Goal: Information Seeking & Learning: Learn about a topic

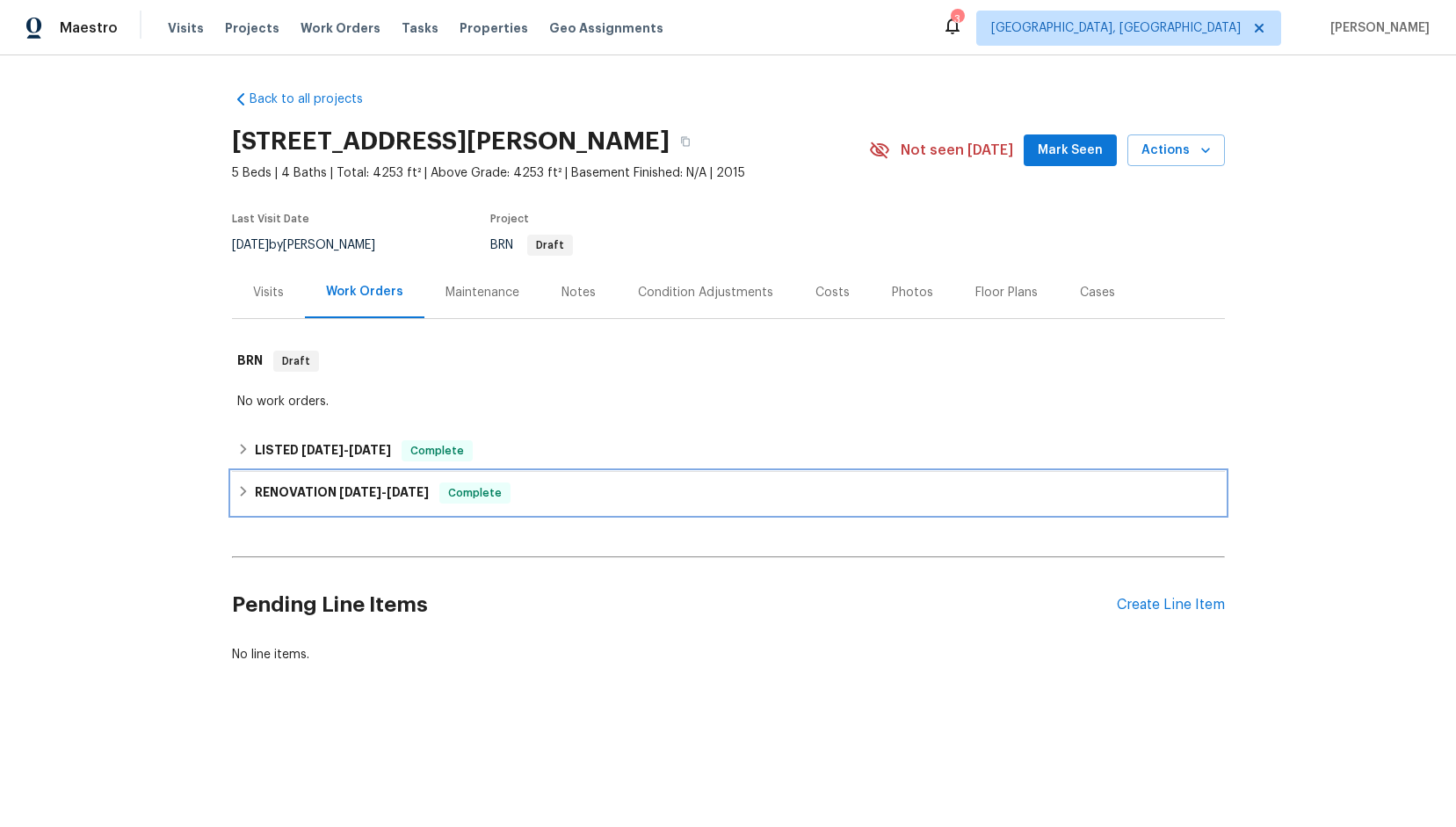
click at [398, 496] on span "[DATE]" at bounding box center [408, 491] width 42 height 12
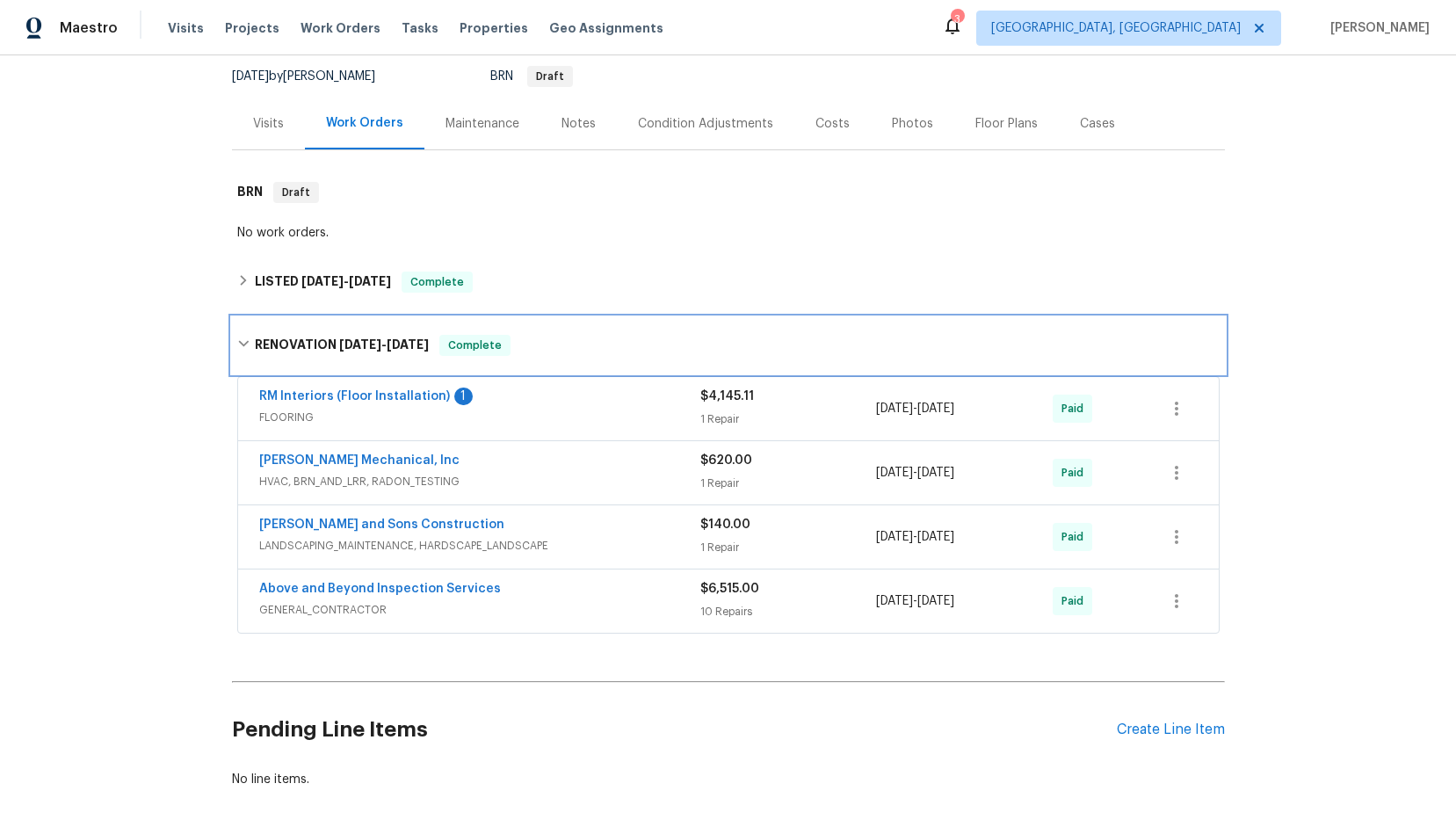
scroll to position [175, 0]
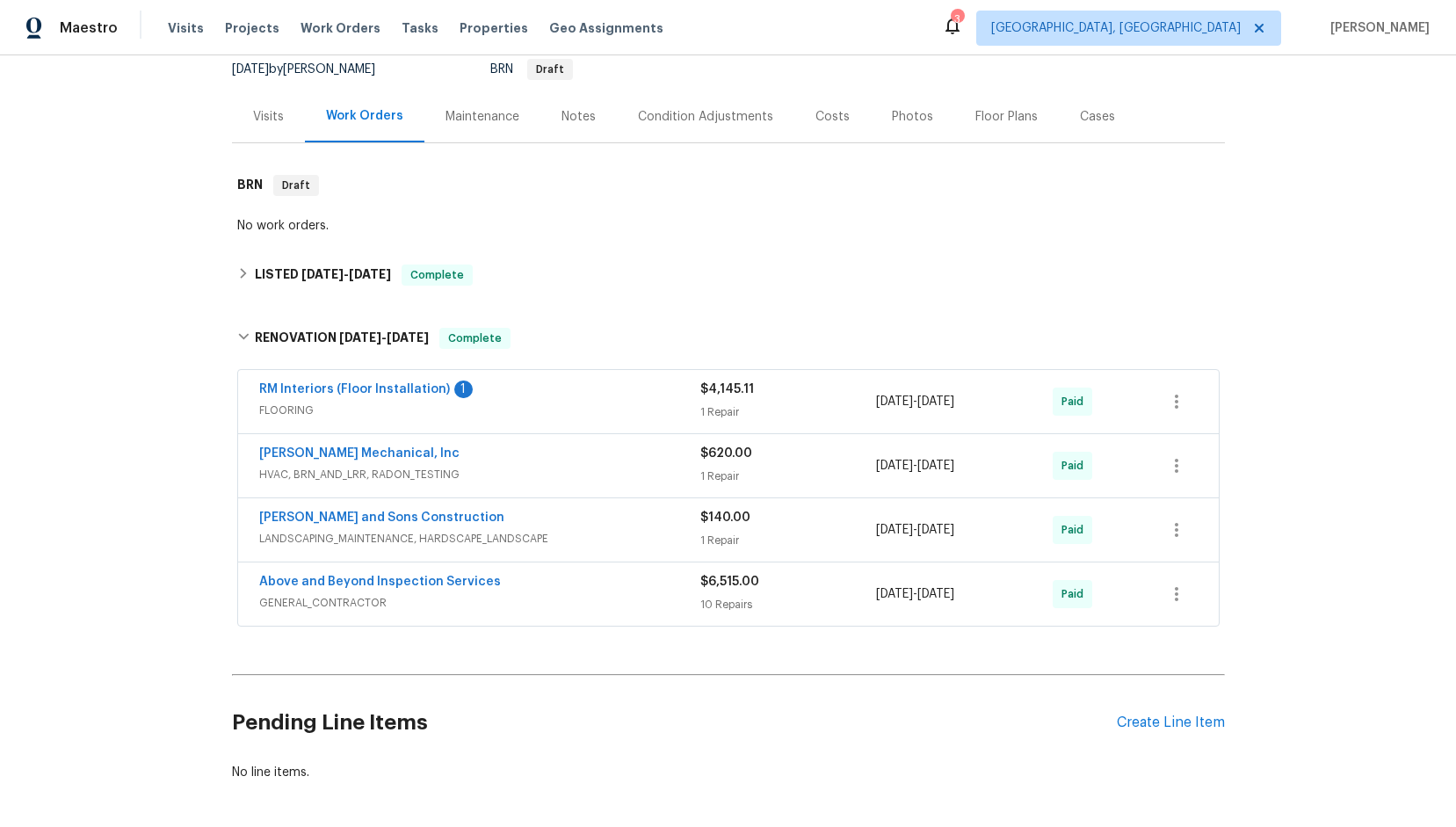
click at [518, 580] on div "Above and Beyond Inspection Services" at bounding box center [480, 583] width 441 height 21
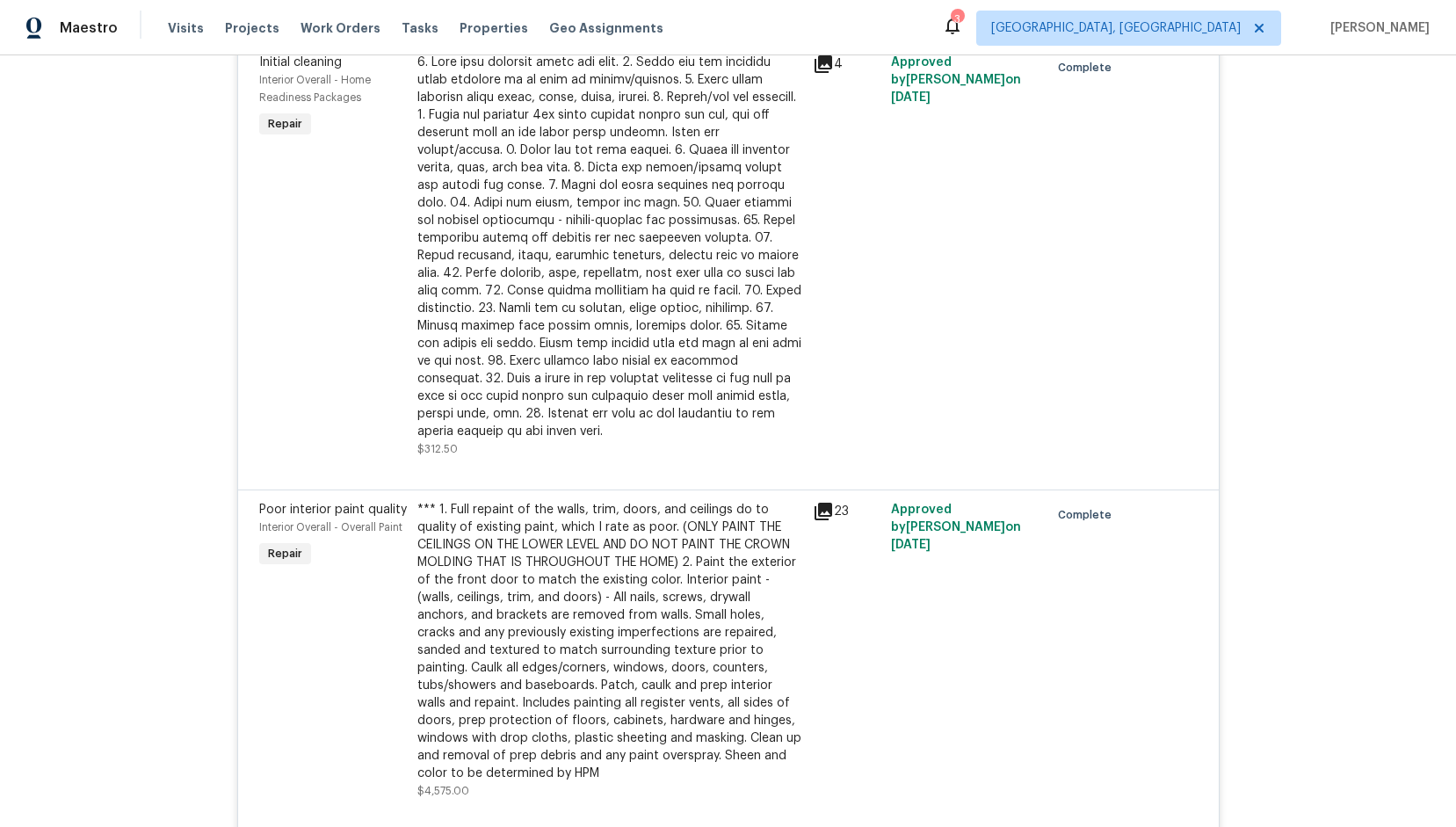
scroll to position [1756, 0]
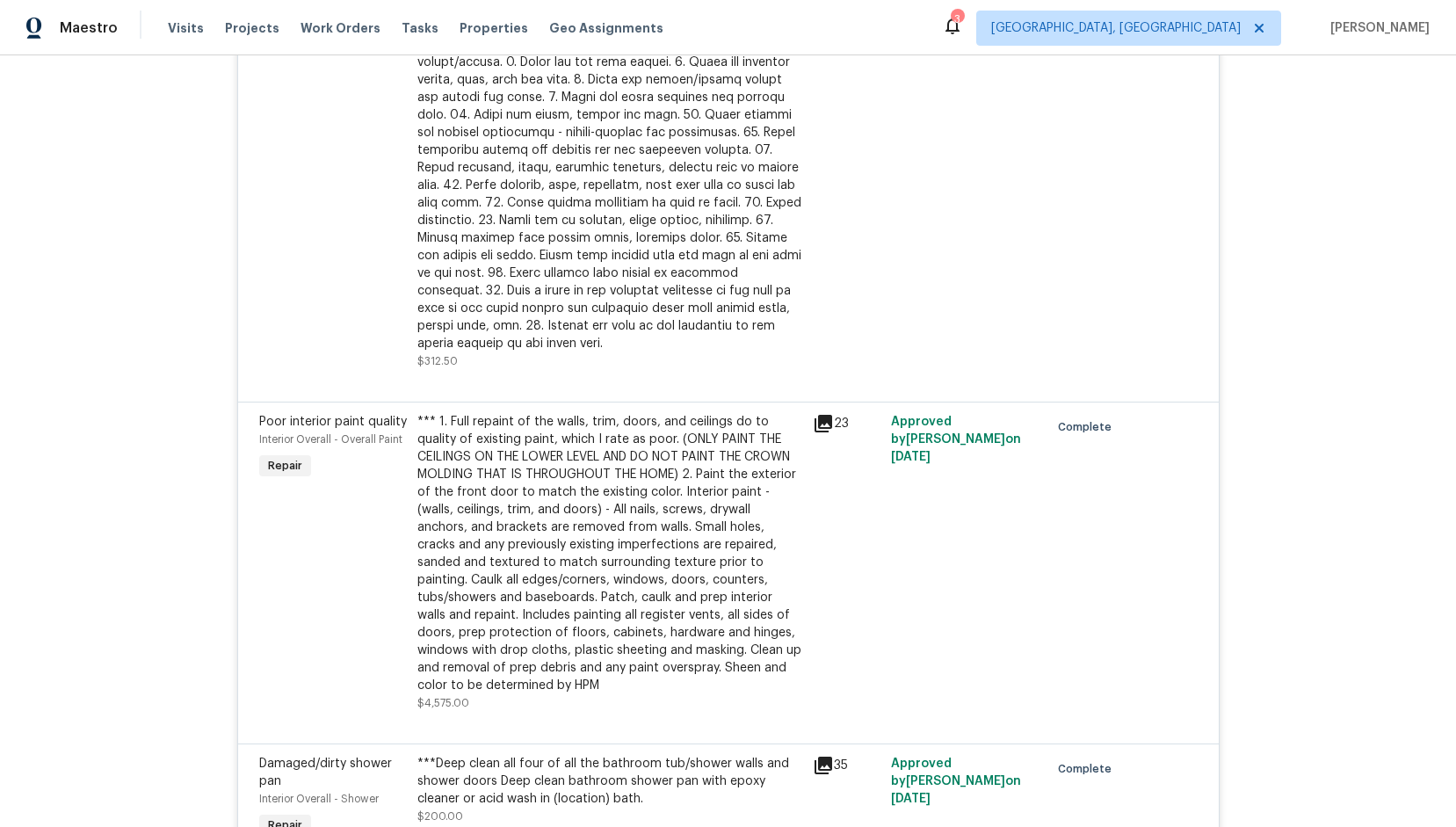
click at [668, 462] on div "*** 1. Full repaint of the walls, trim, doors, and ceilings do to quality of ex…" at bounding box center [609, 553] width 385 height 282
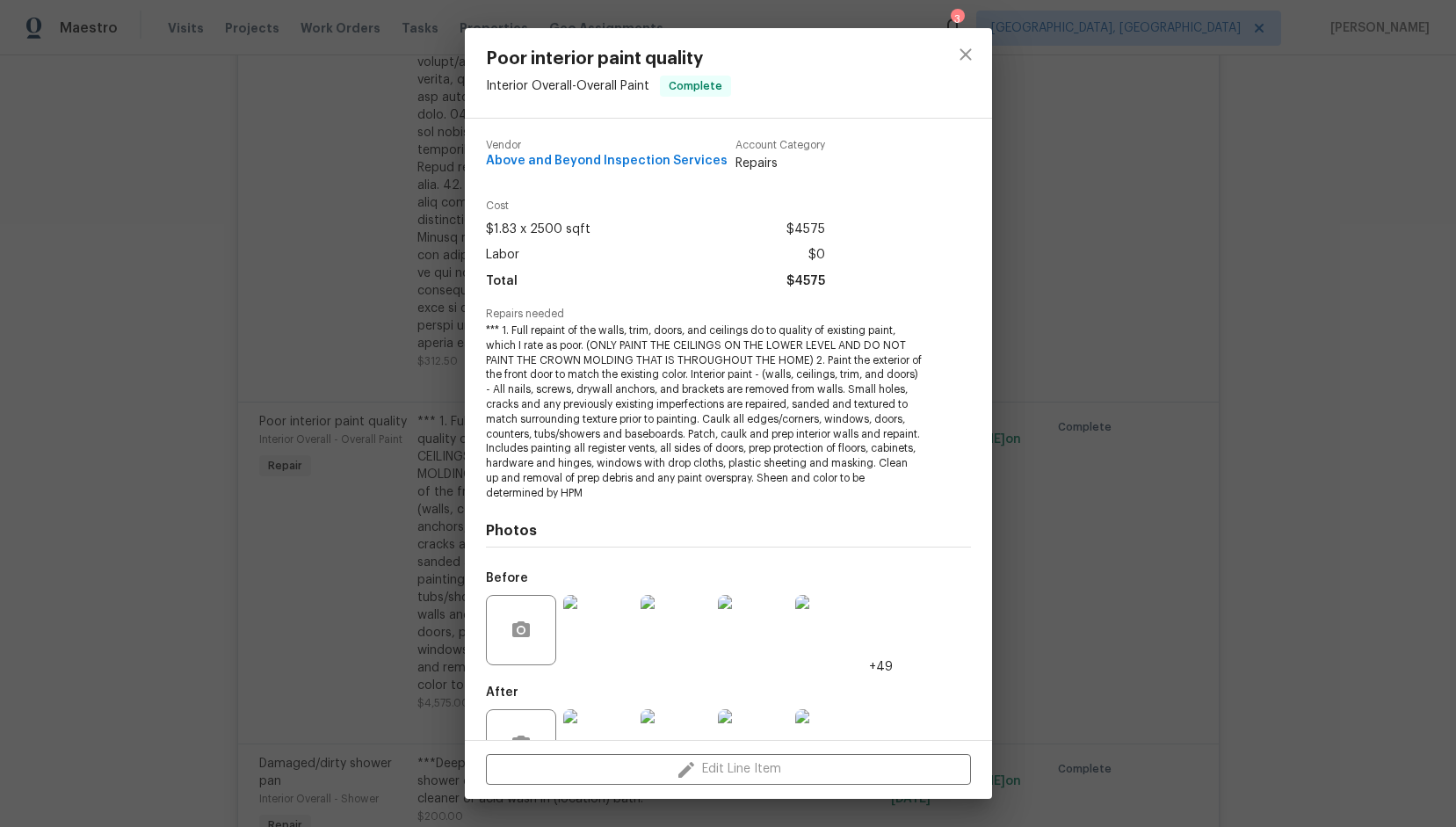
scroll to position [57, 0]
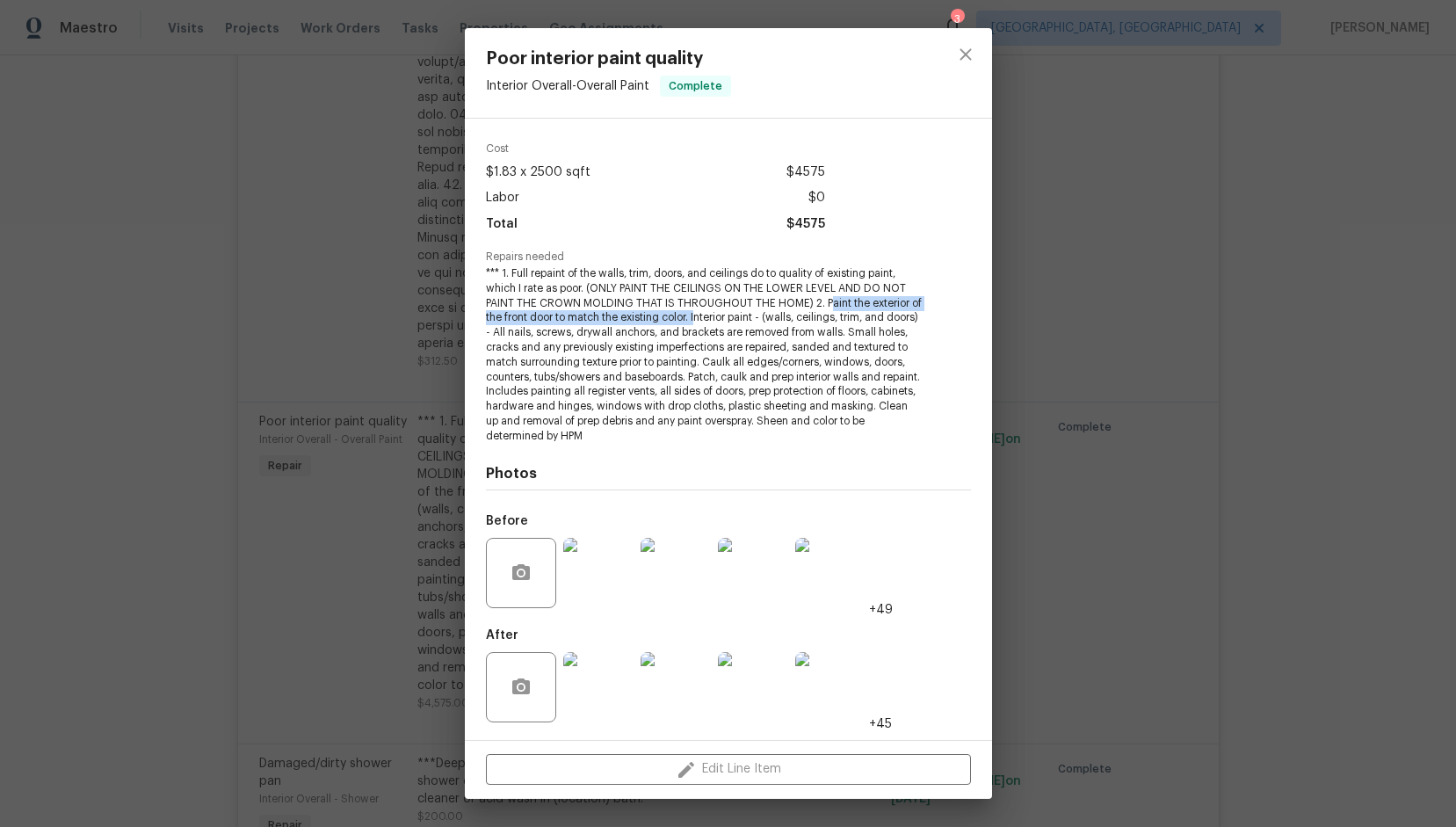
drag, startPoint x: 827, startPoint y: 302, endPoint x: 709, endPoint y: 318, distance: 119.1
click at [709, 318] on span "*** 1. Full repaint of the walls, trim, doors, and ceilings do to quality of ex…" at bounding box center [704, 354] width 437 height 177
click at [826, 307] on span "*** 1. Full repaint of the walls, trim, doors, and ceilings do to quality of ex…" at bounding box center [704, 354] width 437 height 177
click at [822, 302] on span "*** 1. Full repaint of the walls, trim, doors, and ceilings do to quality of ex…" at bounding box center [704, 354] width 437 height 177
drag, startPoint x: 703, startPoint y: 318, endPoint x: 639, endPoint y: 319, distance: 64.0
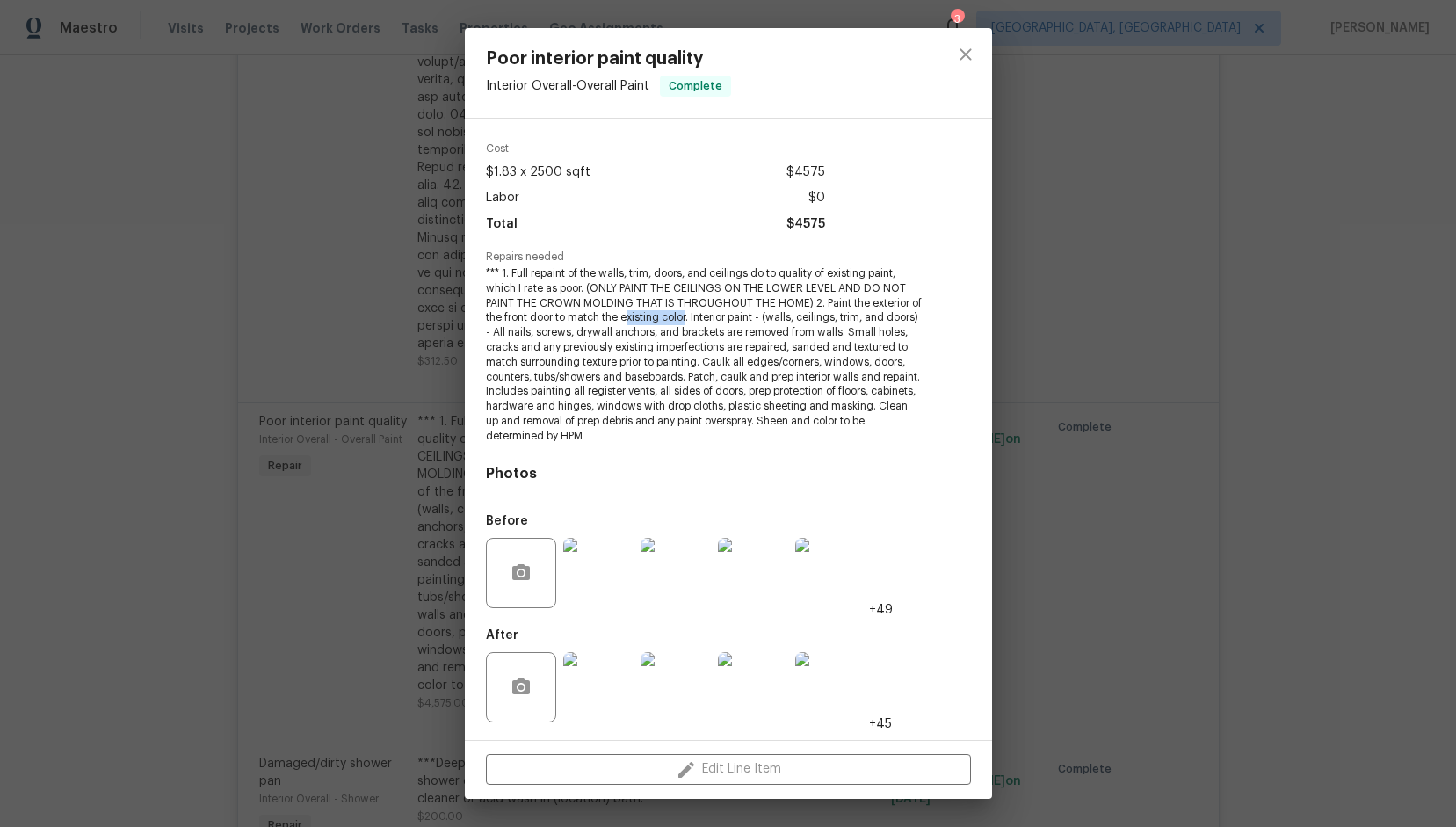
click at [639, 319] on span "*** 1. Full repaint of the walls, trim, doors, and ceilings do to quality of ex…" at bounding box center [704, 354] width 437 height 177
click at [639, 325] on span "*** 1. Full repaint of the walls, trim, doors, and ceilings do to quality of ex…" at bounding box center [704, 354] width 437 height 177
click at [750, 568] on img at bounding box center [753, 572] width 70 height 70
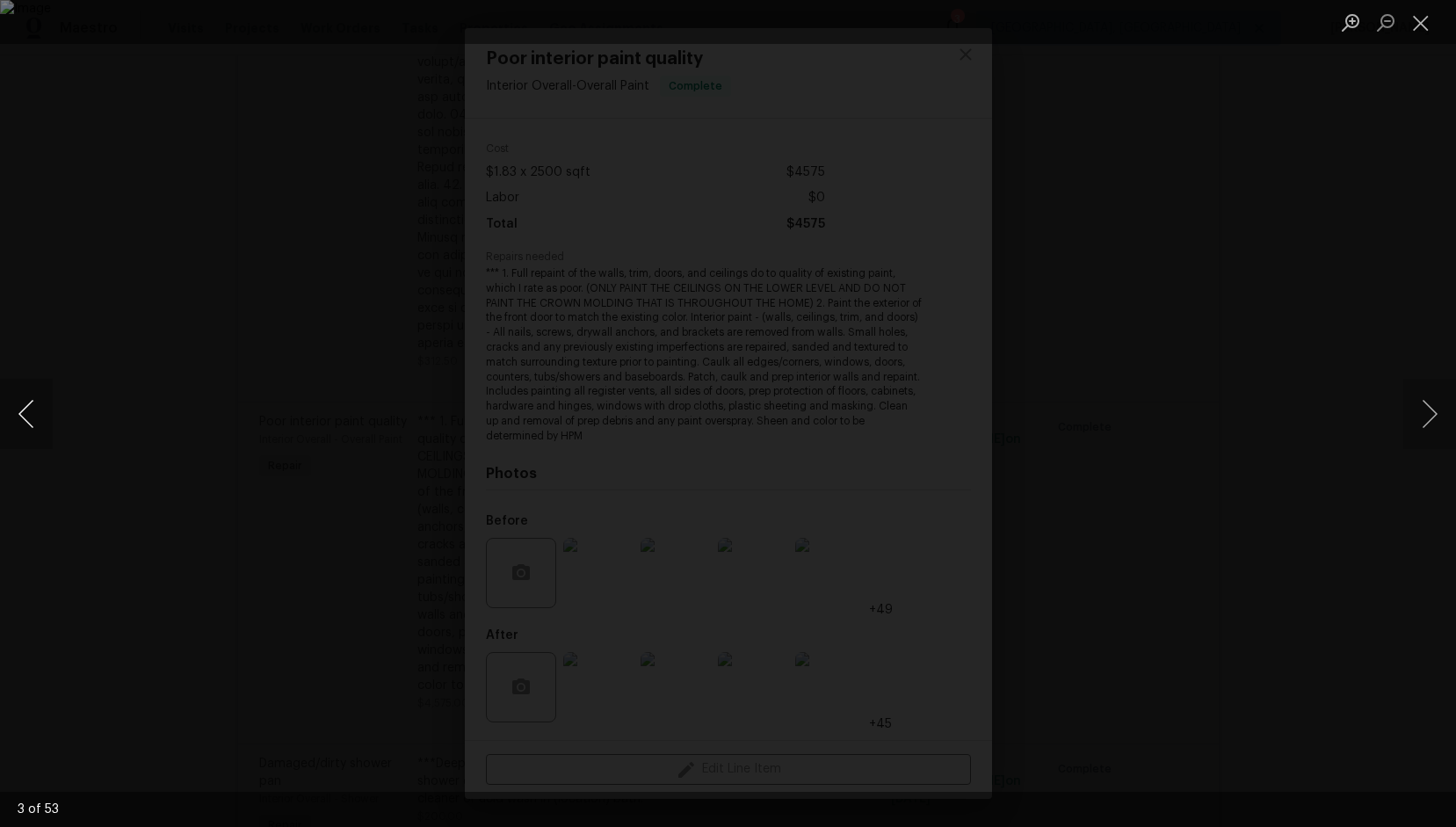
click at [20, 407] on button "Previous image" at bounding box center [26, 414] width 53 height 70
click at [1416, 16] on button "Close lightbox" at bounding box center [1421, 22] width 35 height 30
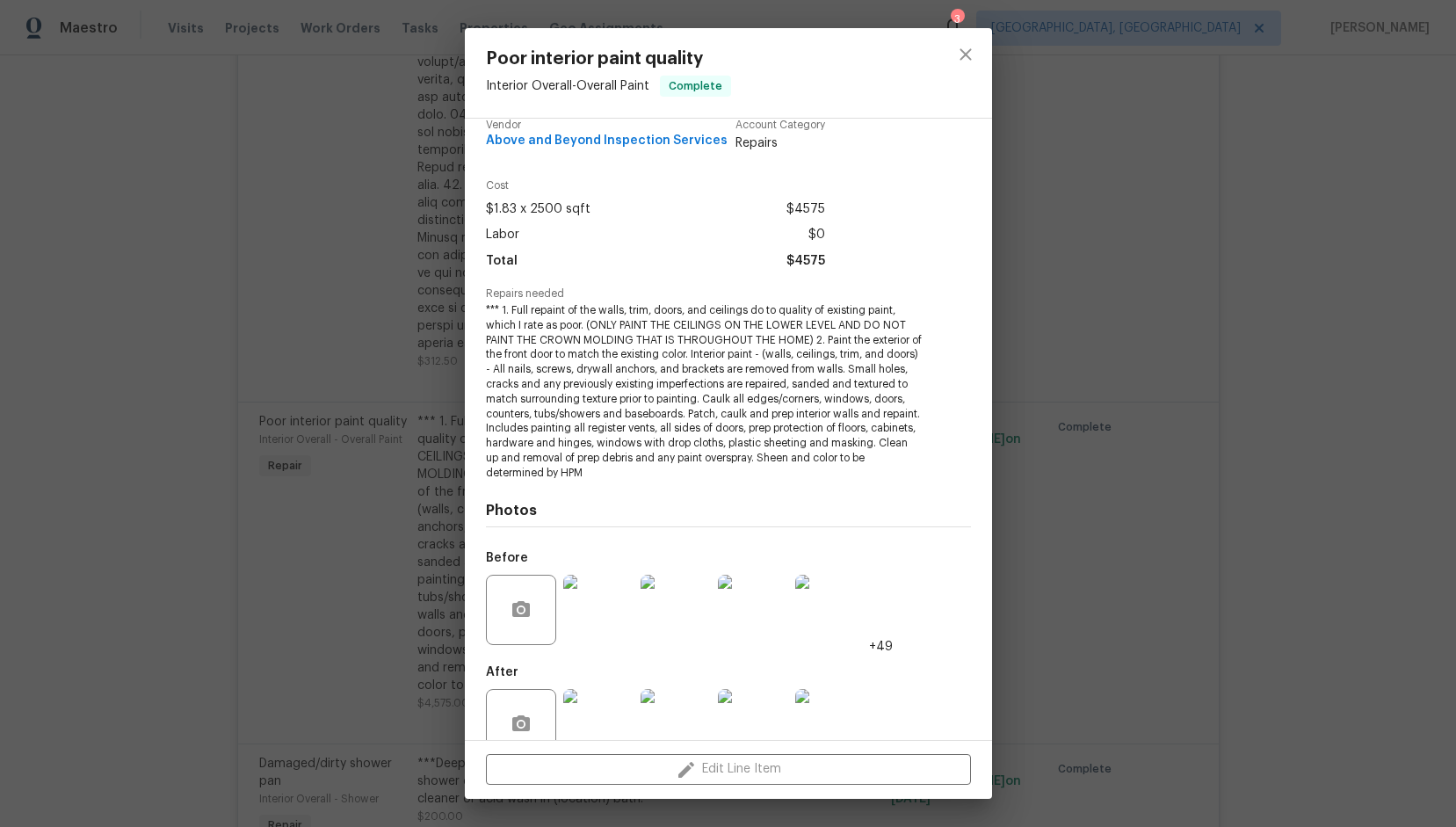
scroll to position [0, 0]
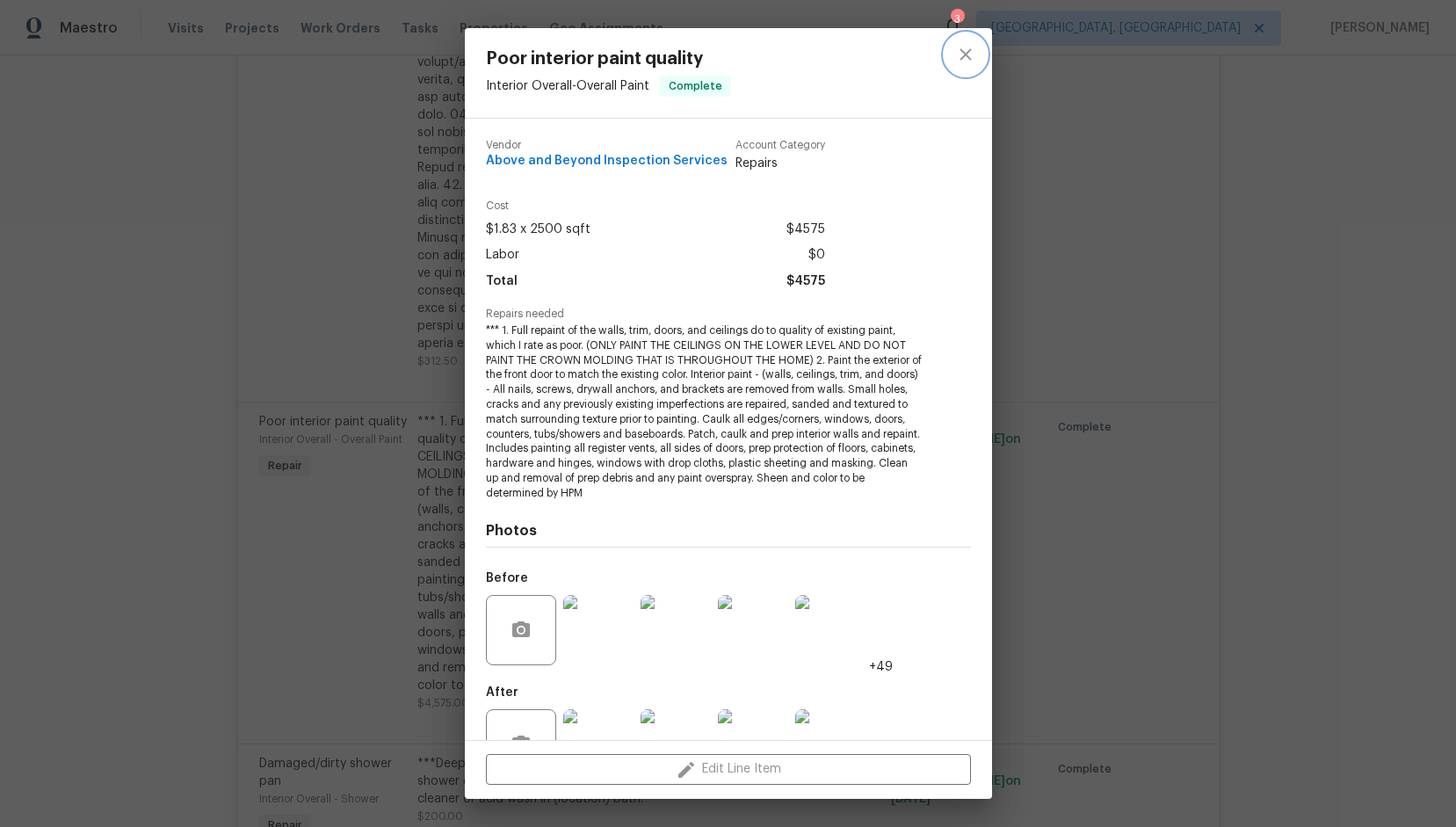
click at [961, 56] on icon "close" at bounding box center [966, 54] width 21 height 21
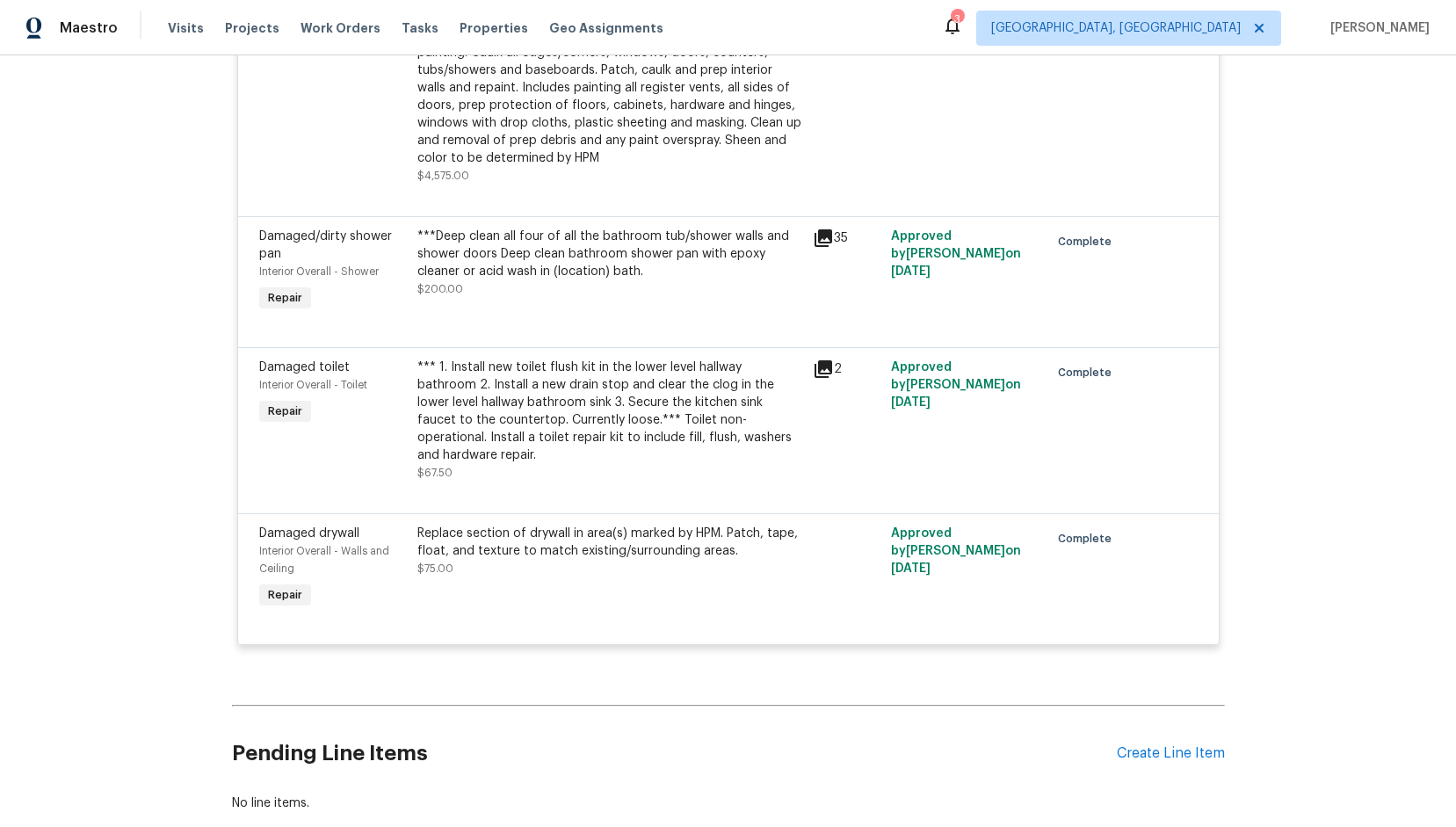
scroll to position [2367, 0]
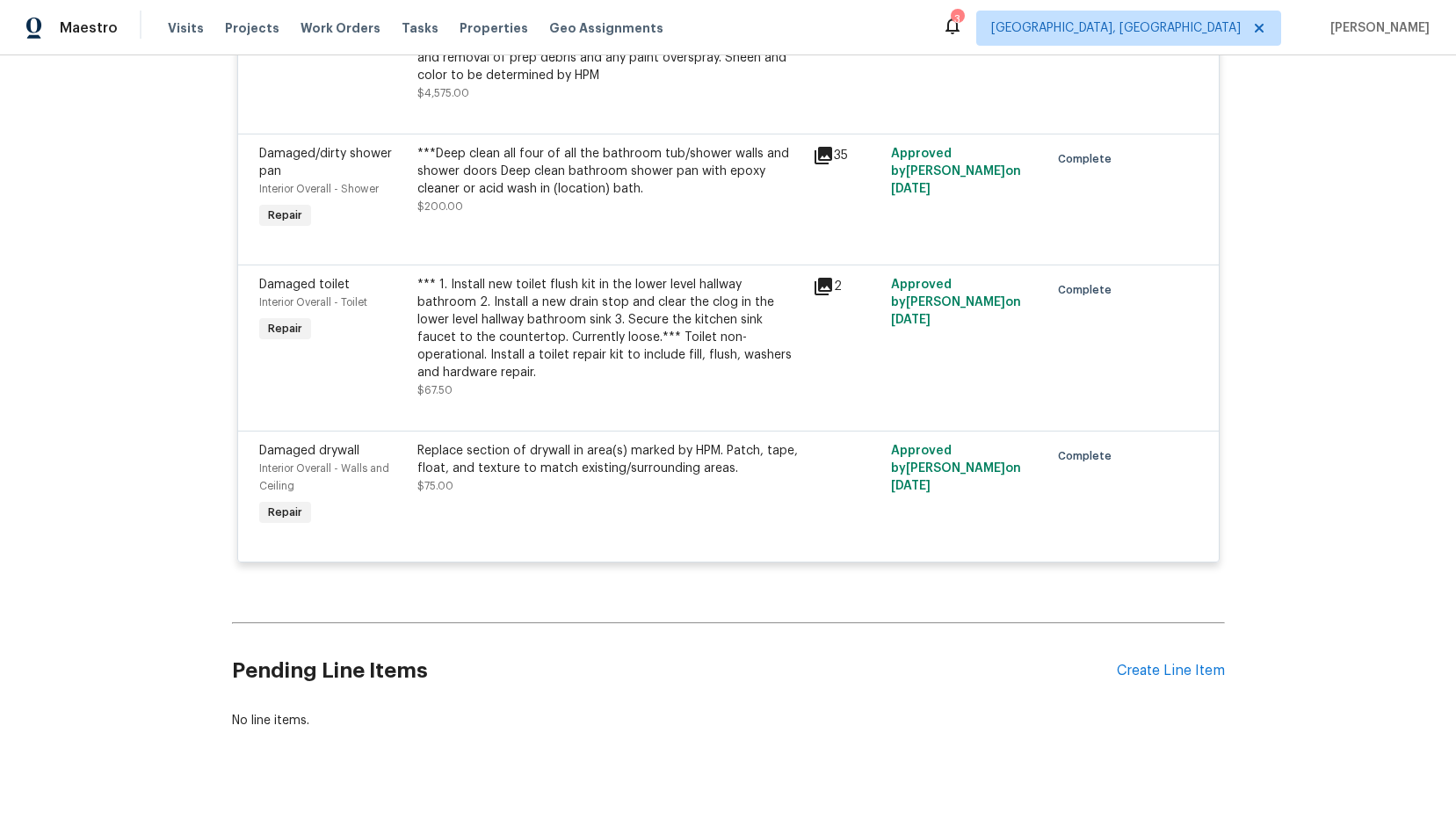
click at [560, 446] on div "Replace section of drywall in area(s) marked by HPM. Patch, tape, float, and te…" at bounding box center [609, 468] width 385 height 53
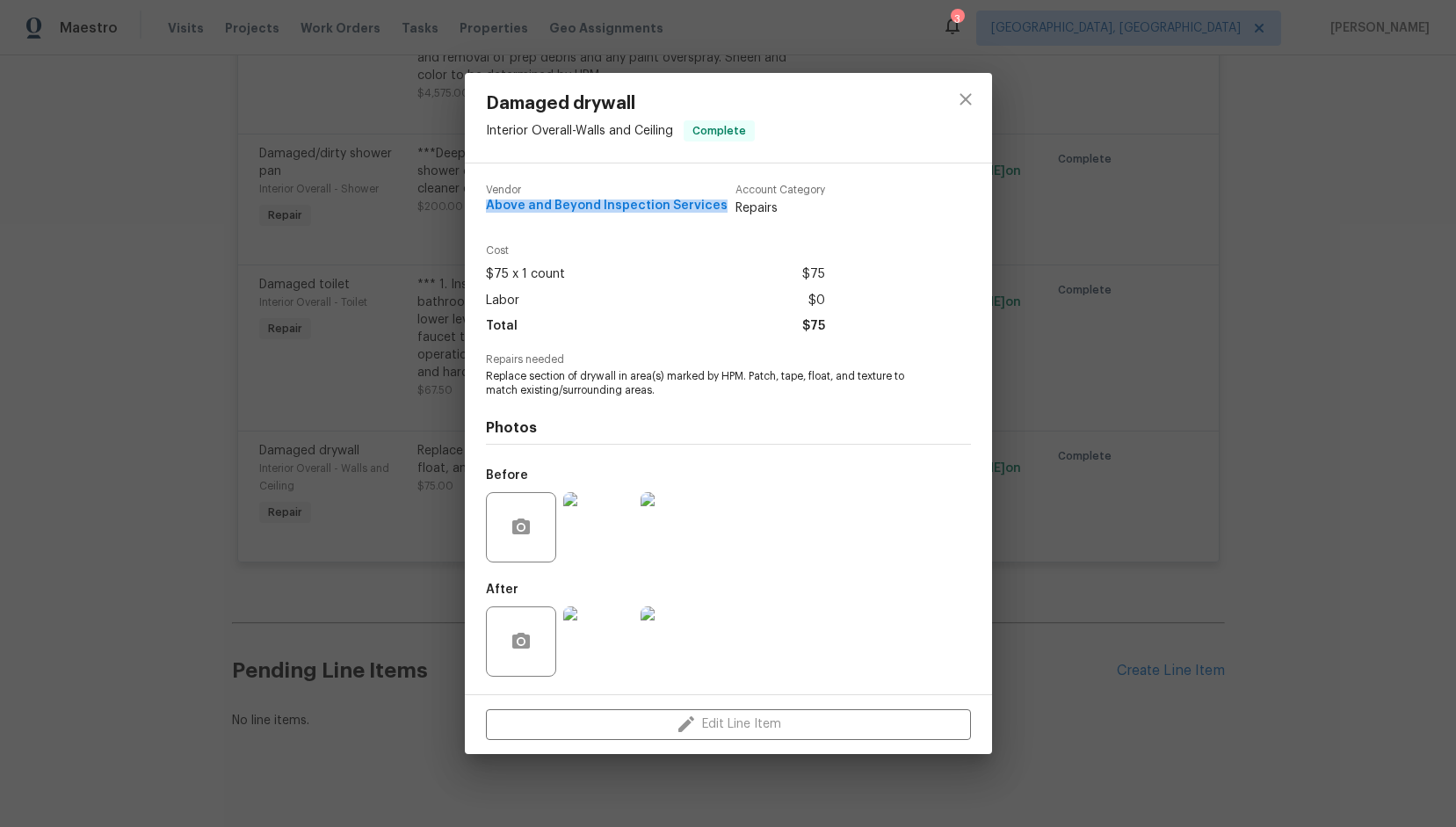
drag, startPoint x: 715, startPoint y: 202, endPoint x: 482, endPoint y: 215, distance: 233.4
click at [482, 215] on div "Vendor Above and Beyond Inspection Services Account Category Repairs Cost $75 x…" at bounding box center [728, 428] width 527 height 531
copy span "Above and Beyond Inspection Services"
click at [969, 100] on icon "close" at bounding box center [966, 99] width 21 height 21
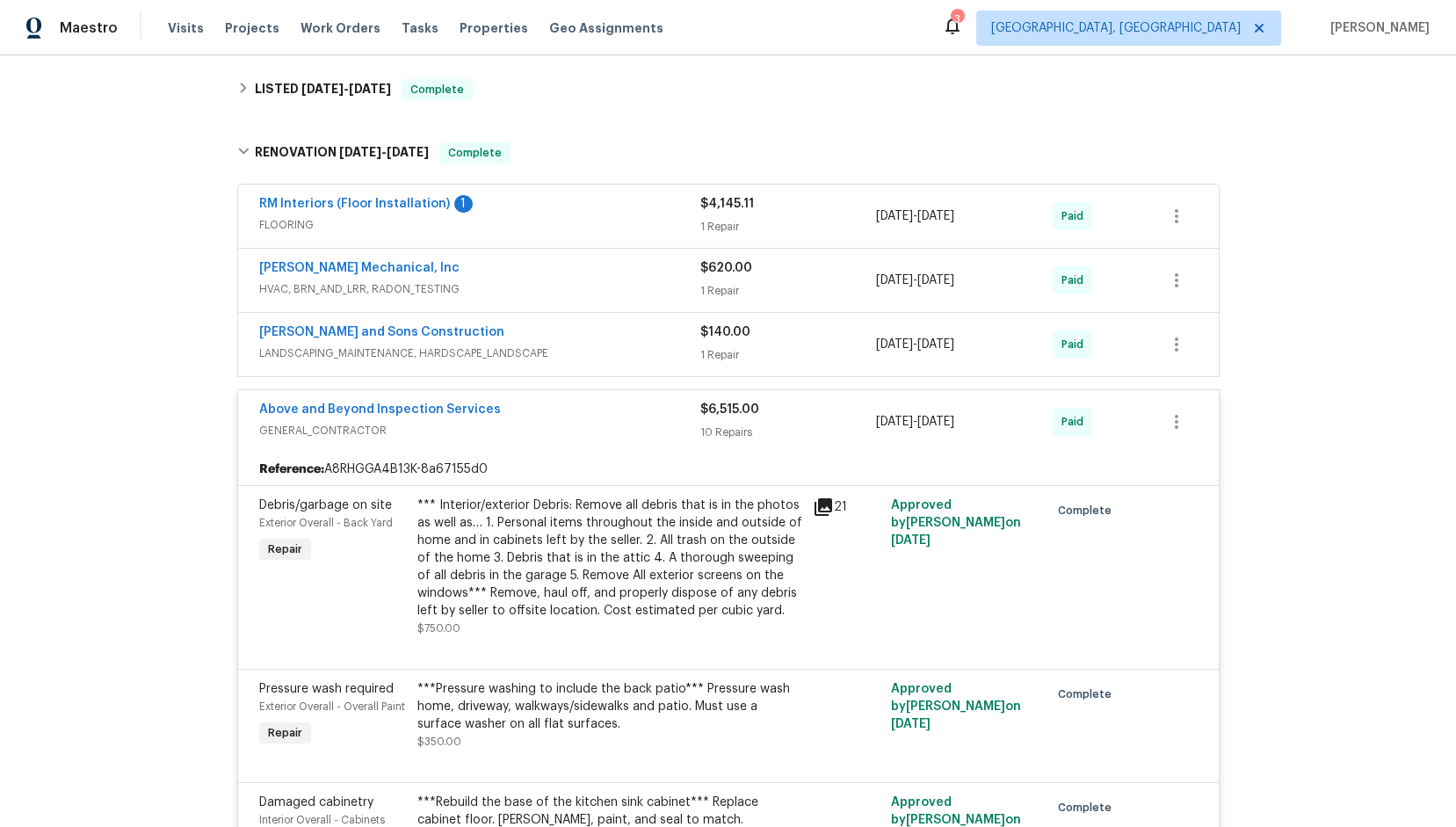
scroll to position [346, 0]
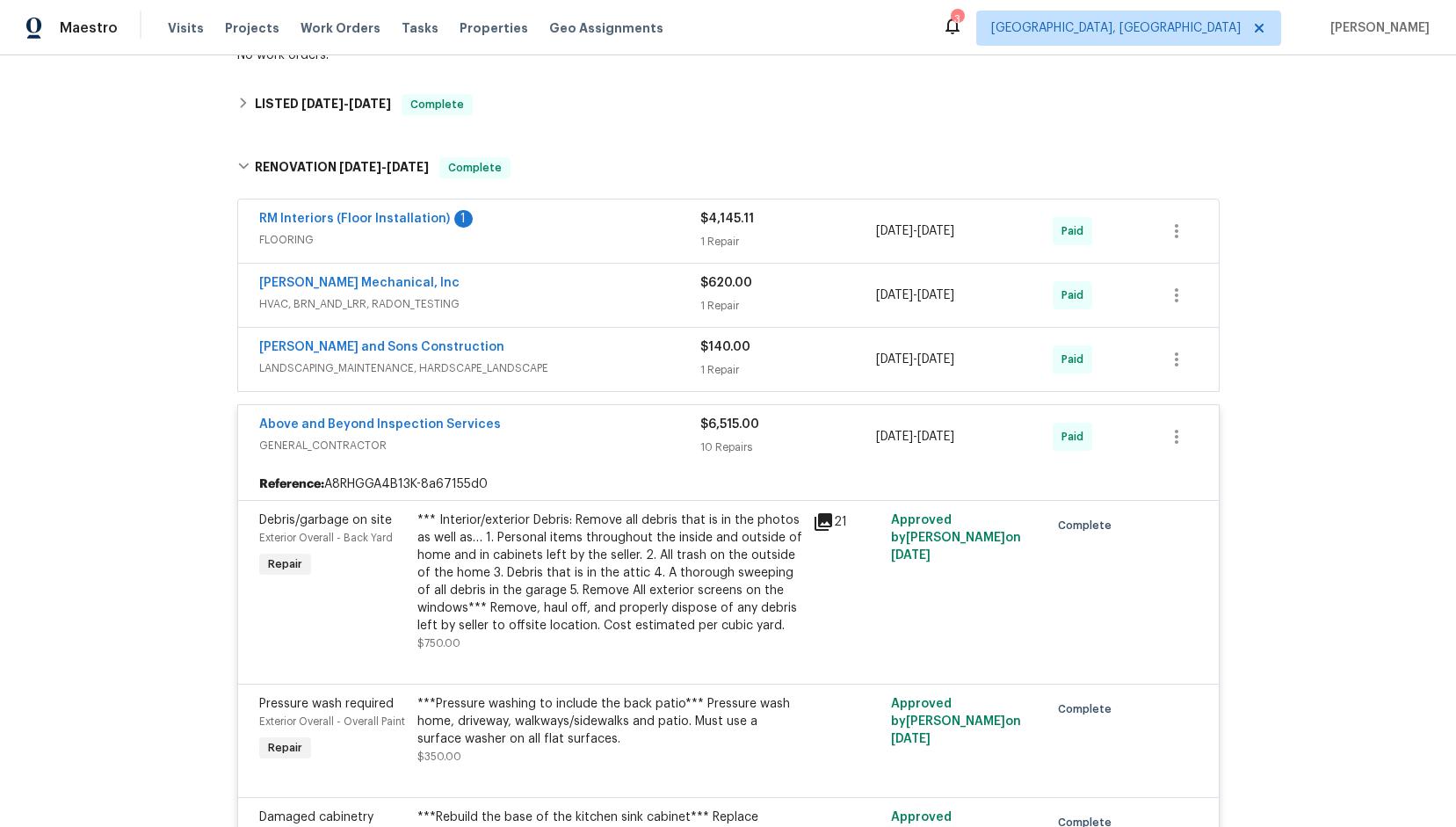
click at [555, 234] on span "FLOORING" at bounding box center [480, 239] width 441 height 18
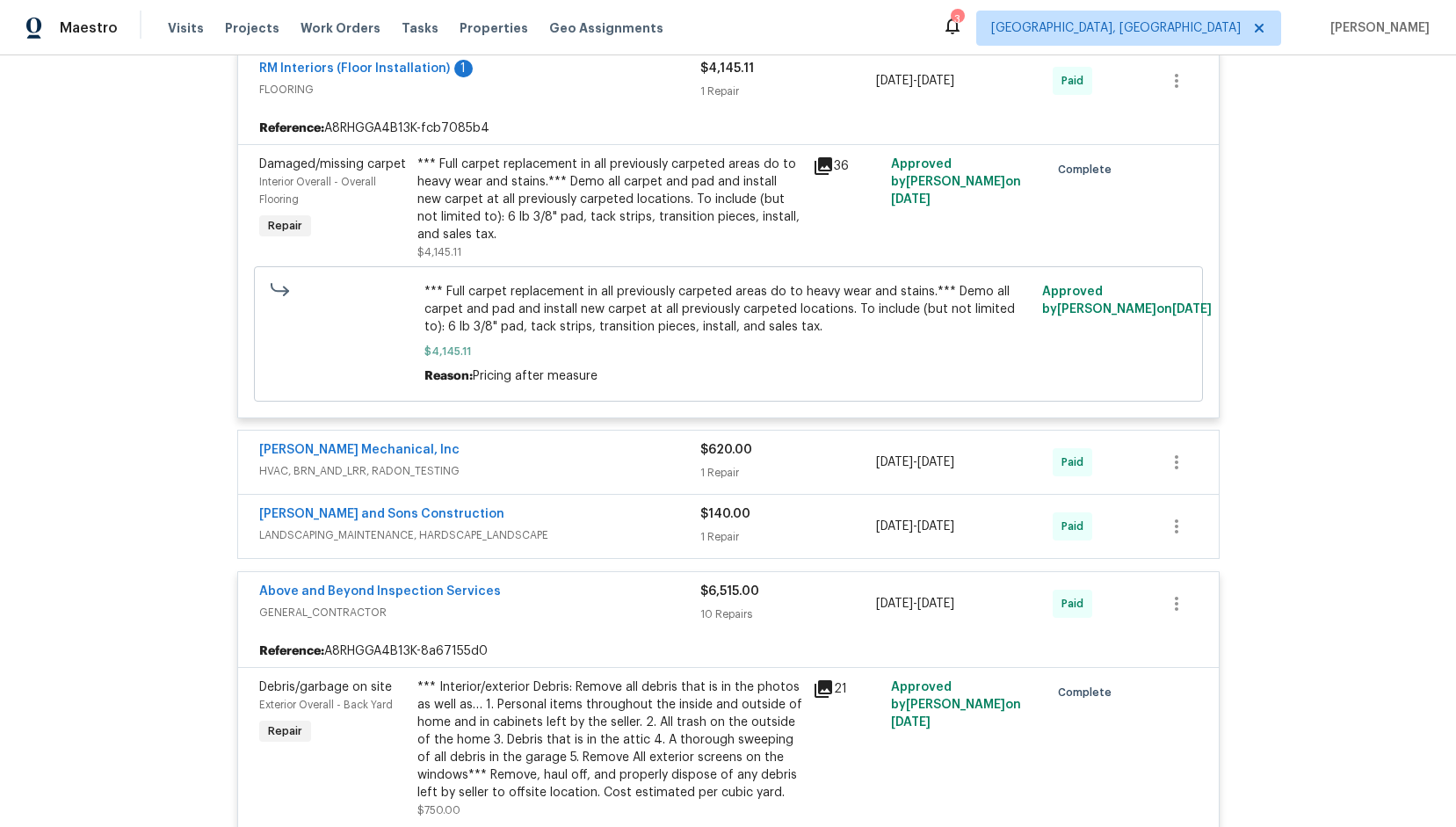
scroll to position [609, 0]
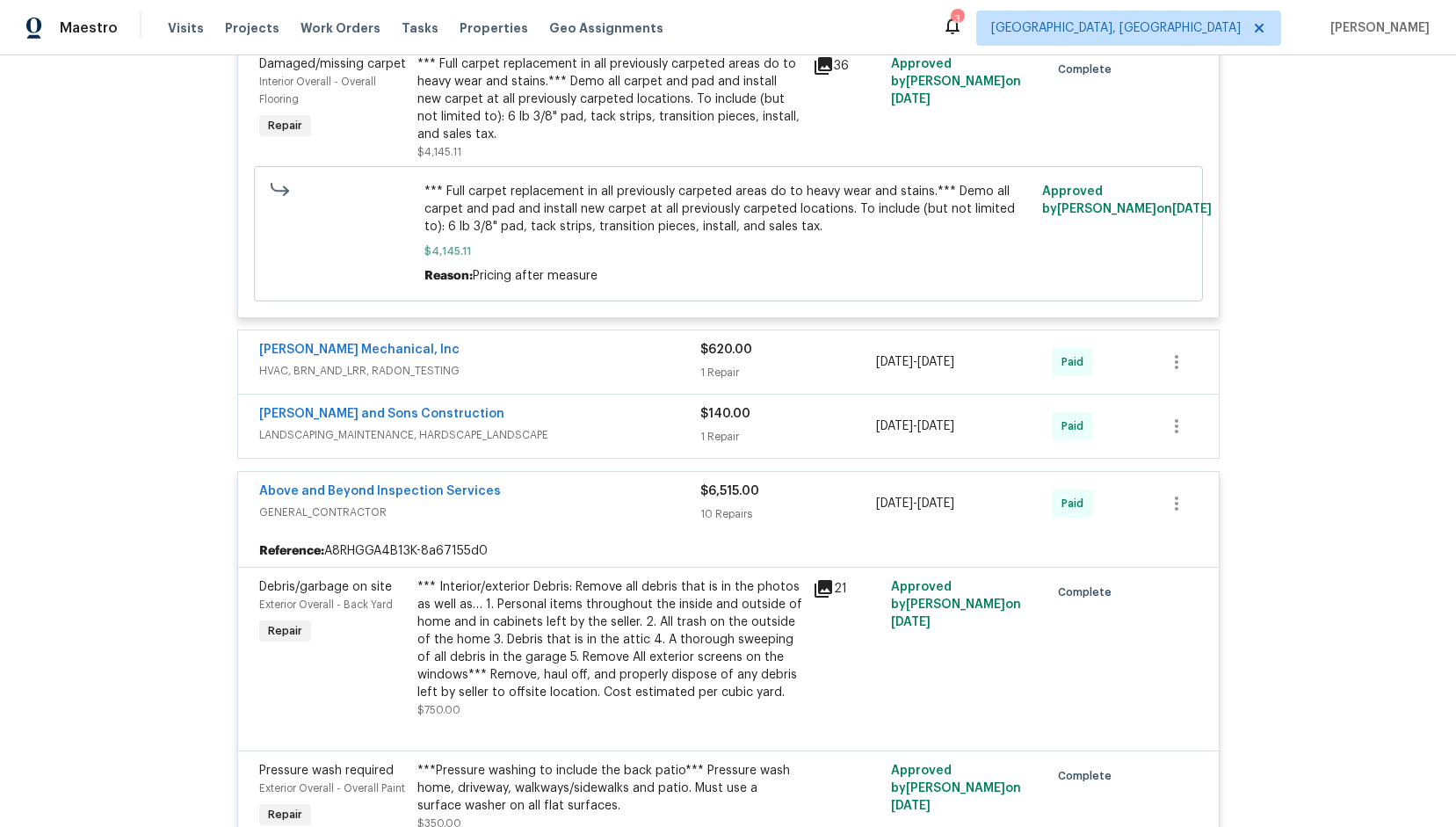
click at [604, 364] on span "HVAC, BRN_AND_LRR, RADON_TESTING" at bounding box center [480, 370] width 441 height 18
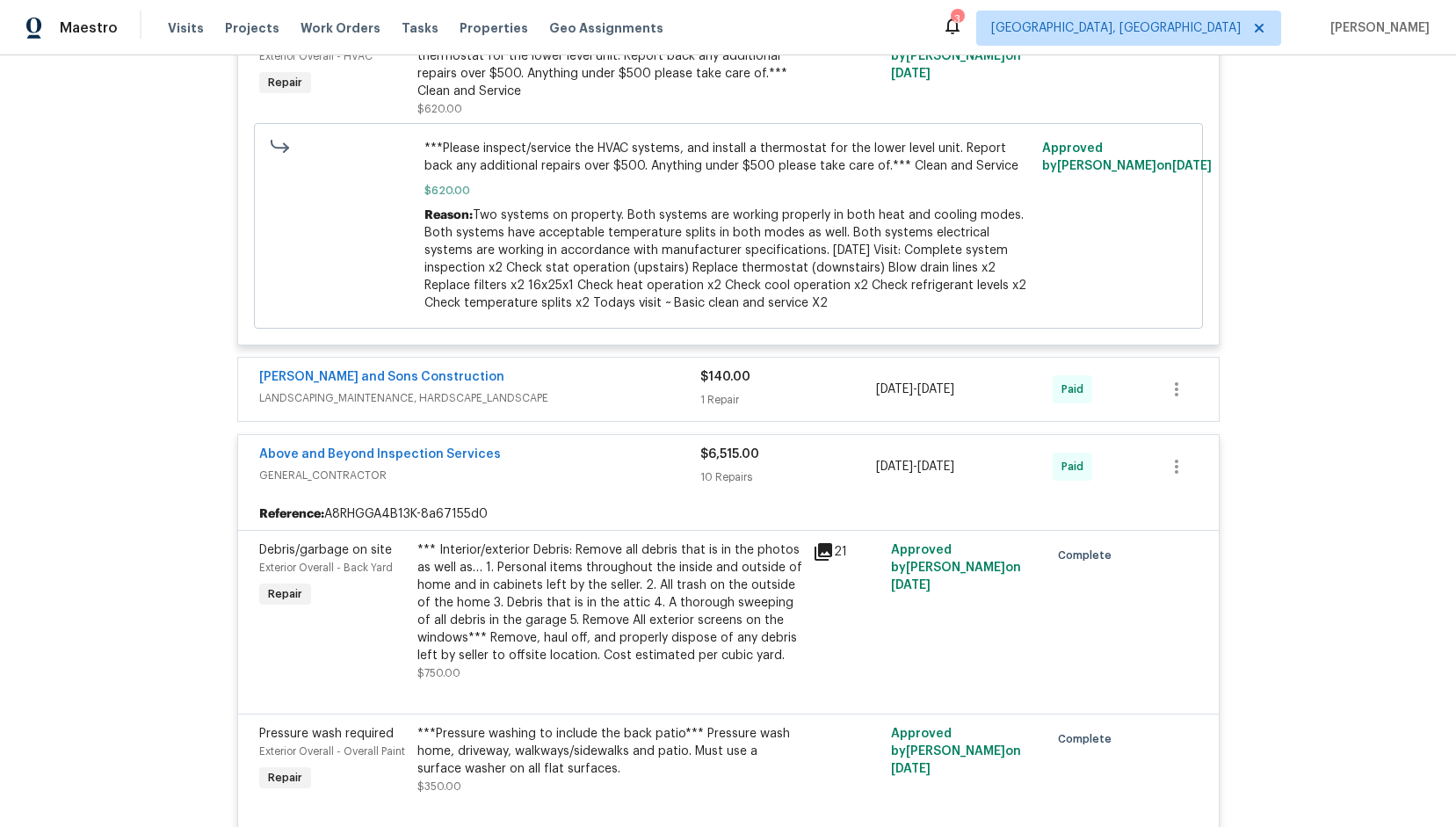
scroll to position [1049, 0]
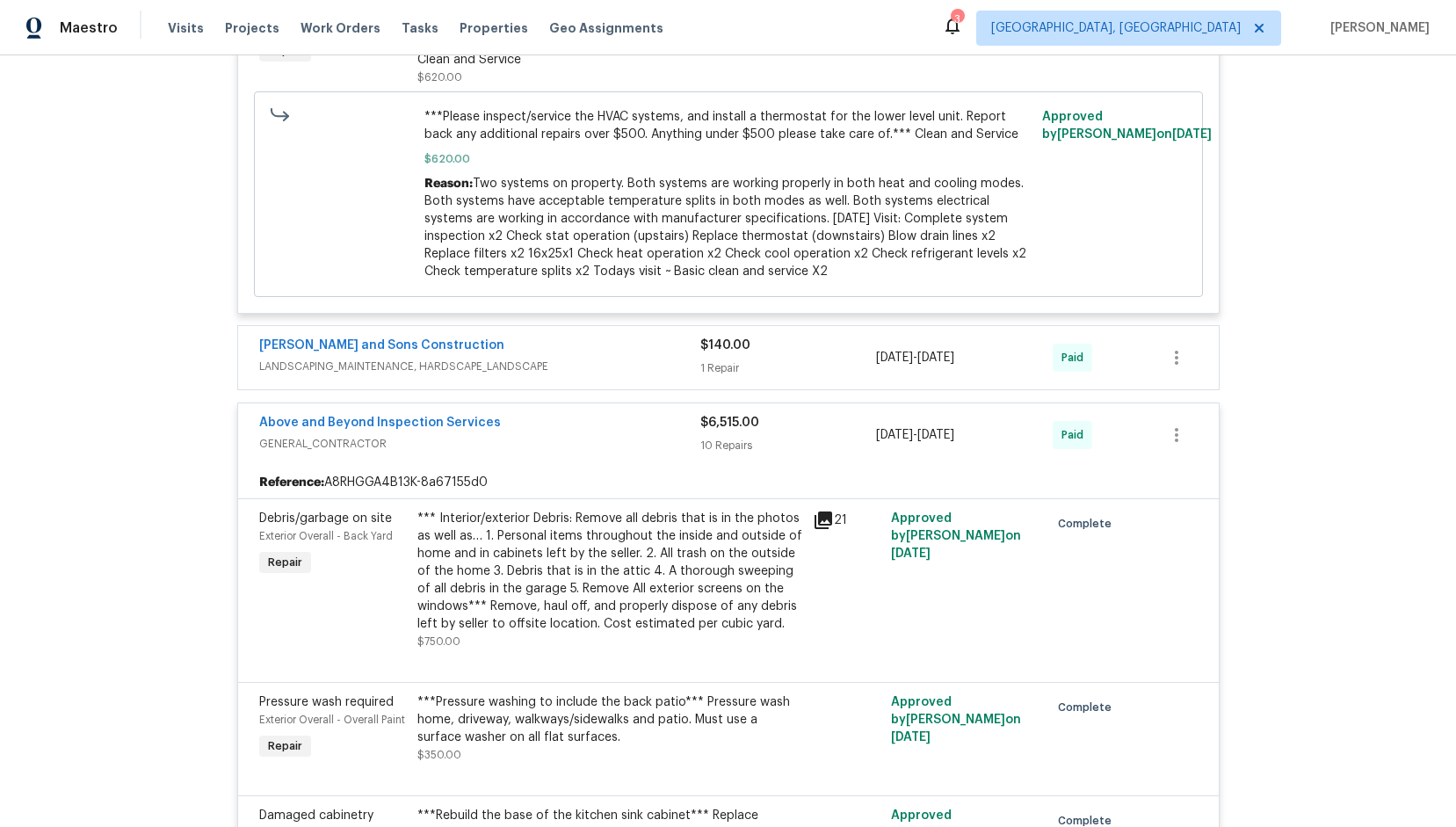
click at [603, 370] on span "LANDSCAPING_MAINTENANCE, HARDSCAPE_LANDSCAPE" at bounding box center [480, 366] width 441 height 18
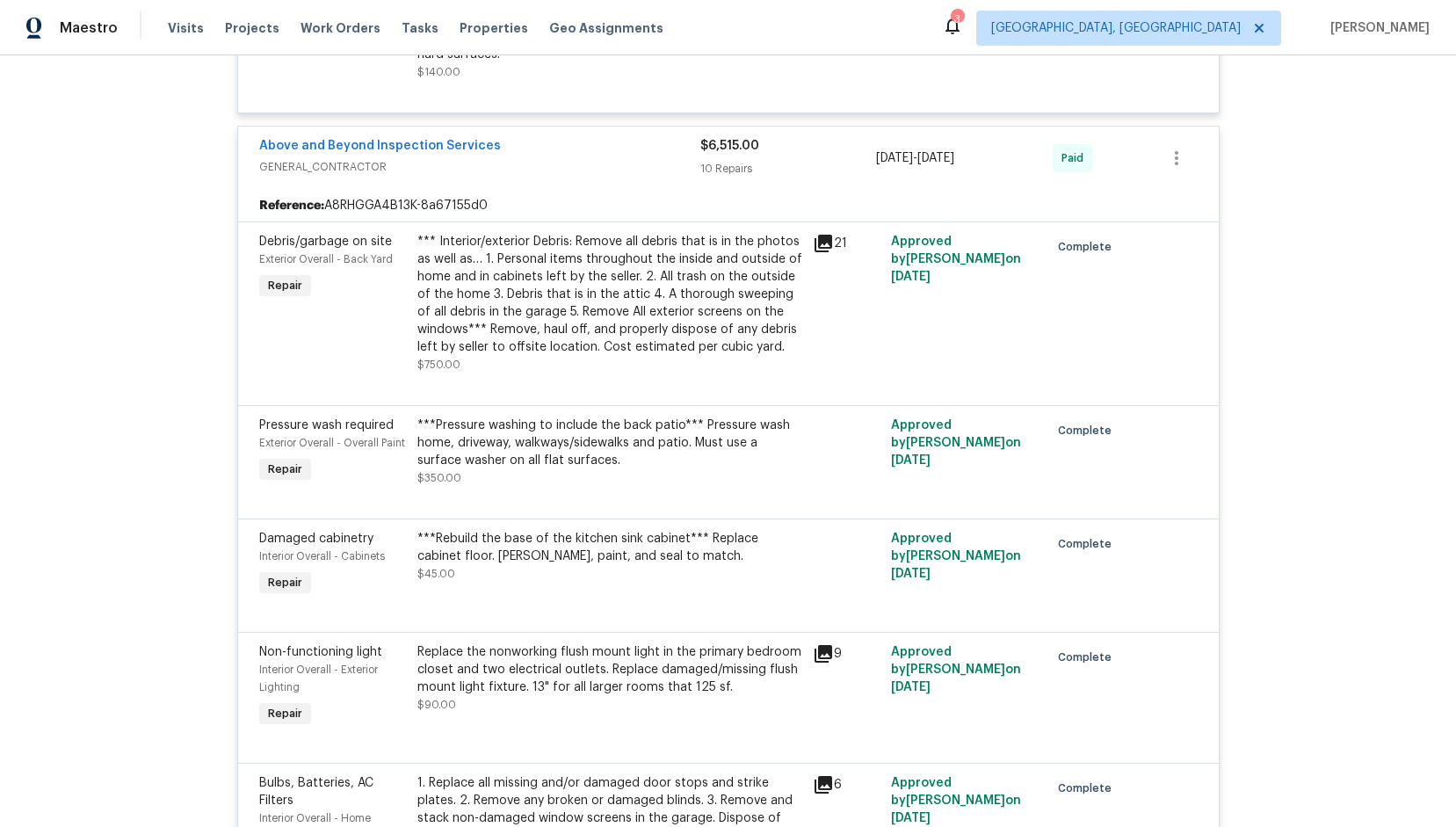
scroll to position [1493, 0]
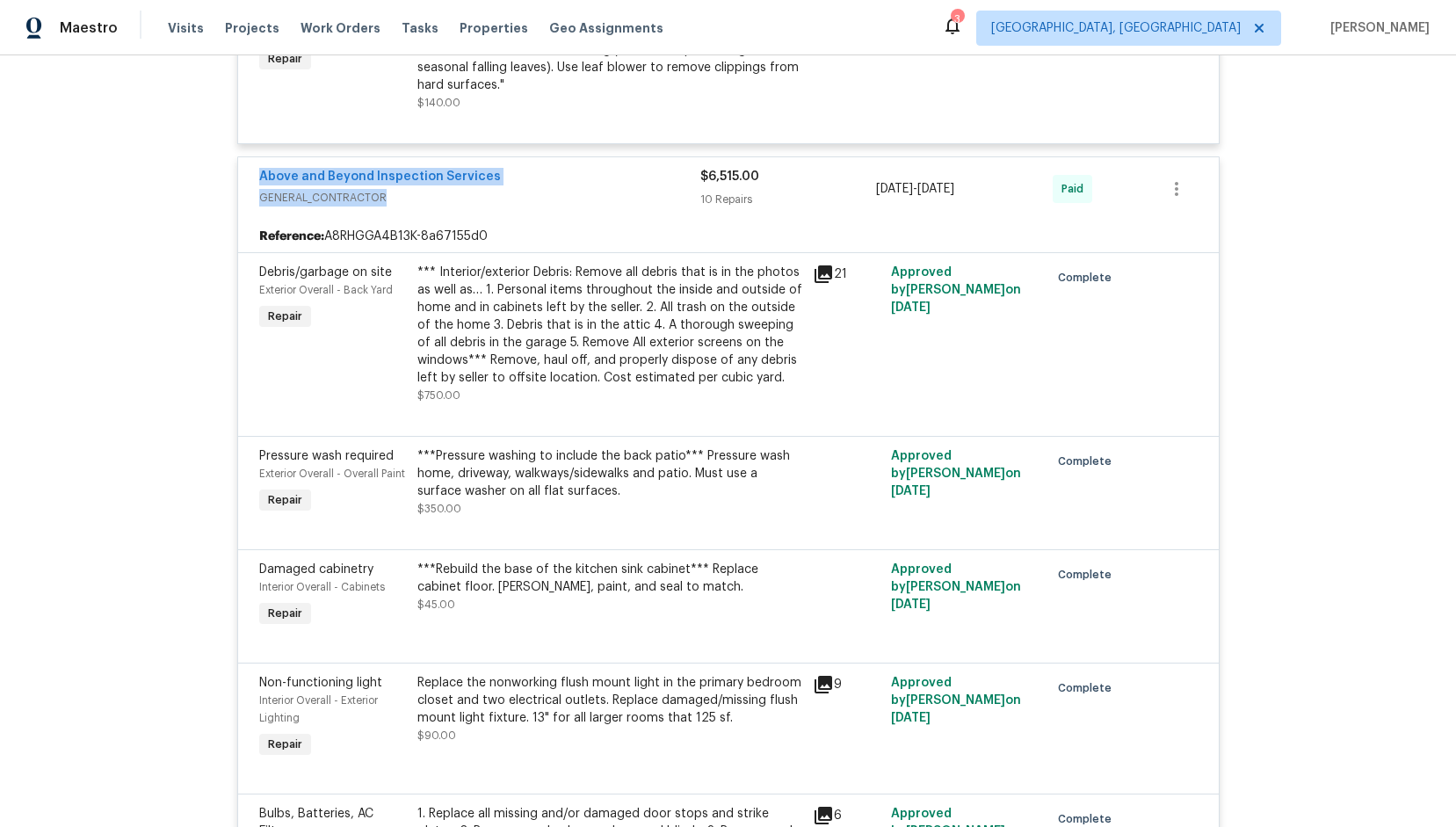
drag, startPoint x: 385, startPoint y: 195, endPoint x: 248, endPoint y: 174, distance: 138.6
click at [248, 174] on div "Above and Beyond Inspection Services GENERAL_CONTRACTOR $6,515.00 10 Repairs [D…" at bounding box center [728, 188] width 981 height 64
copy div "Above and Beyond Inspection Services GENERAL_CONTRACTOR"
click at [303, 166] on div "Above and Beyond Inspection Services GENERAL_CONTRACTOR $6,515.00 10 Repairs [D…" at bounding box center [728, 188] width 981 height 64
click at [306, 174] on link "Above and Beyond Inspection Services" at bounding box center [380, 176] width 242 height 12
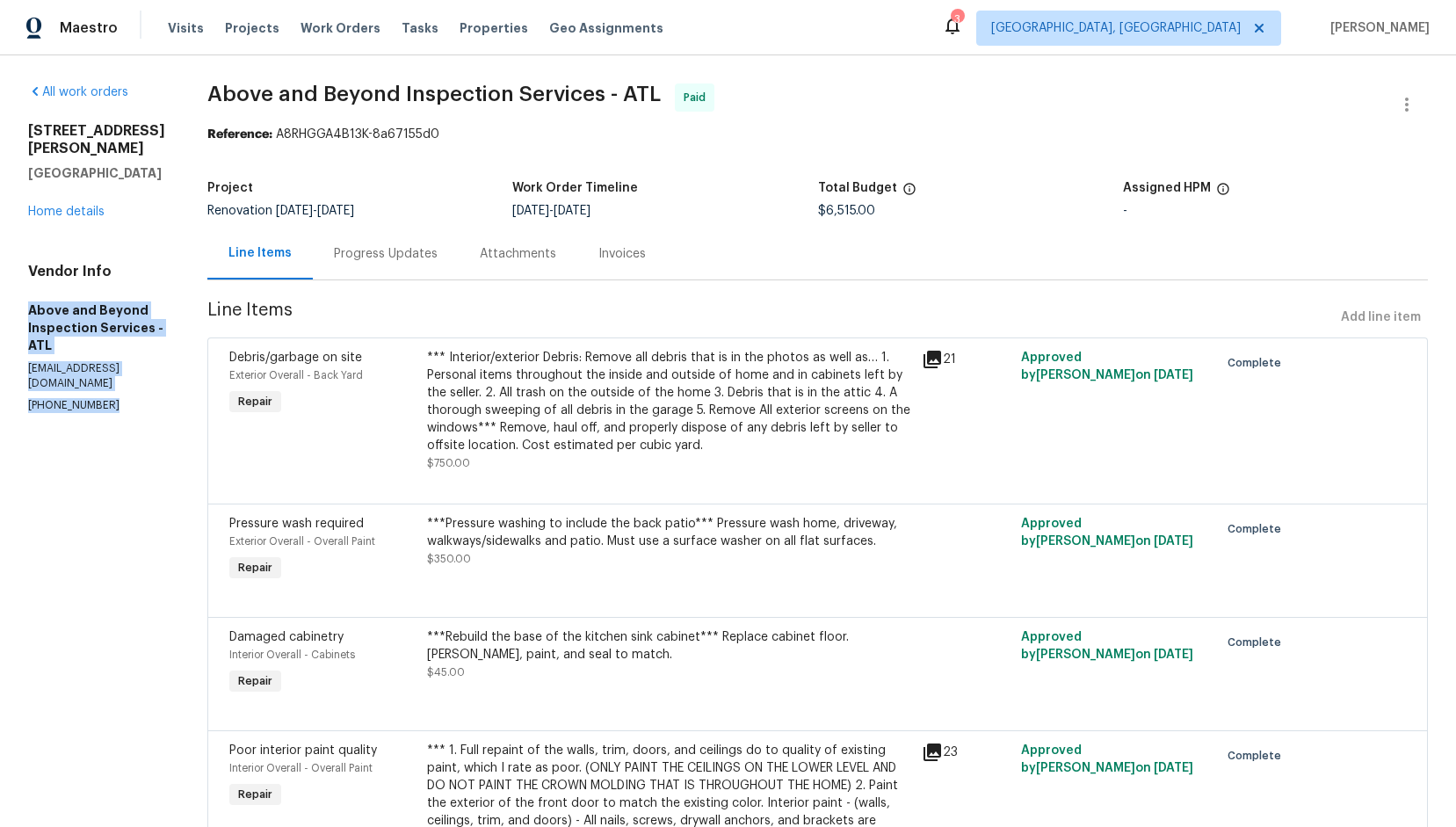
drag, startPoint x: 113, startPoint y: 354, endPoint x: 23, endPoint y: 300, distance: 105.0
copy div "Above and Beyond Inspection Services - ATL [EMAIL_ADDRESS][DOMAIN_NAME] [PHONE_…"
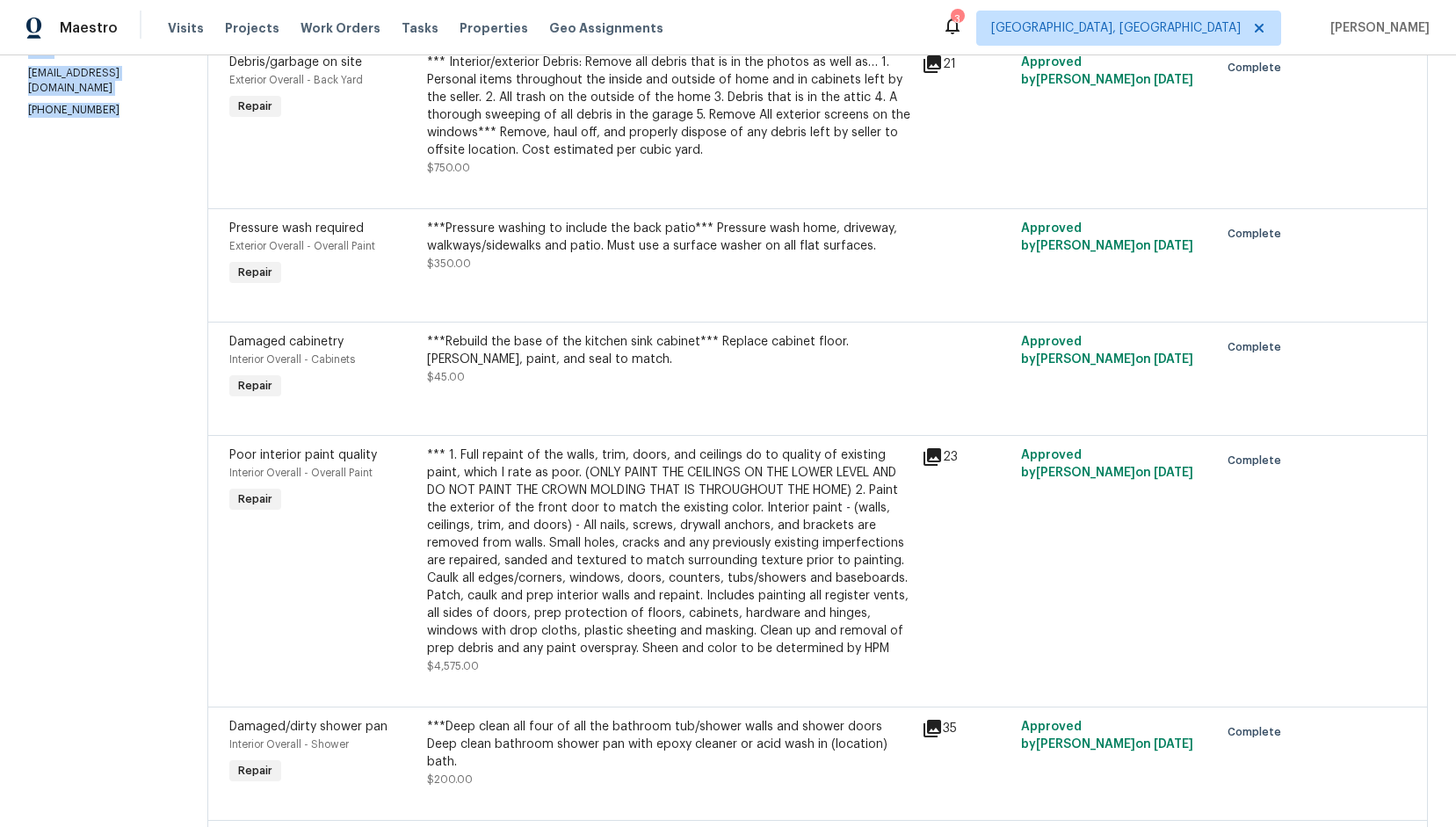
scroll to position [264, 0]
